Goal: Information Seeking & Learning: Learn about a topic

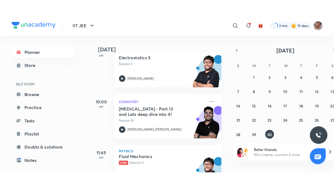
scroll to position [112, 0]
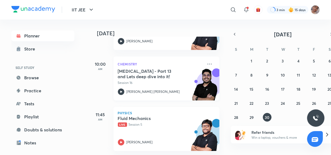
click at [169, 81] on p "Session 16" at bounding box center [160, 82] width 85 height 5
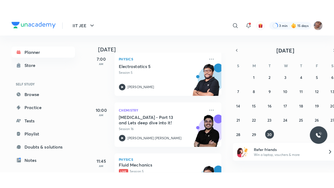
scroll to position [3, 0]
